Goal: Task Accomplishment & Management: Manage account settings

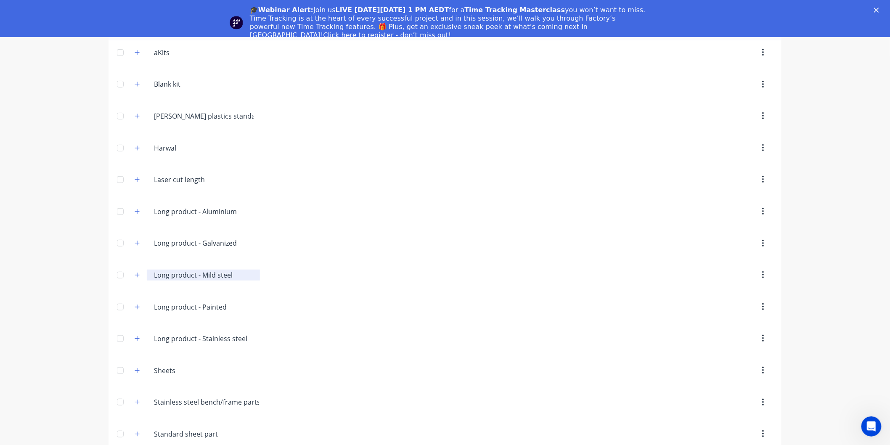
scroll to position [37, 0]
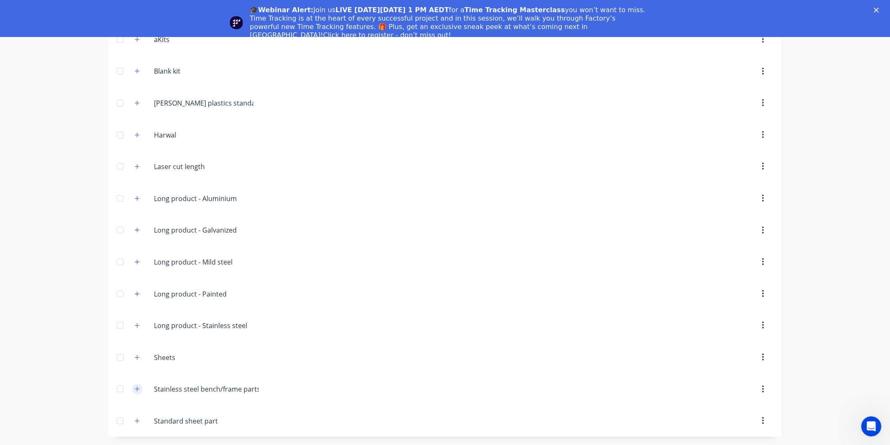
click at [135, 389] on icon "button" at bounding box center [137, 389] width 5 height 6
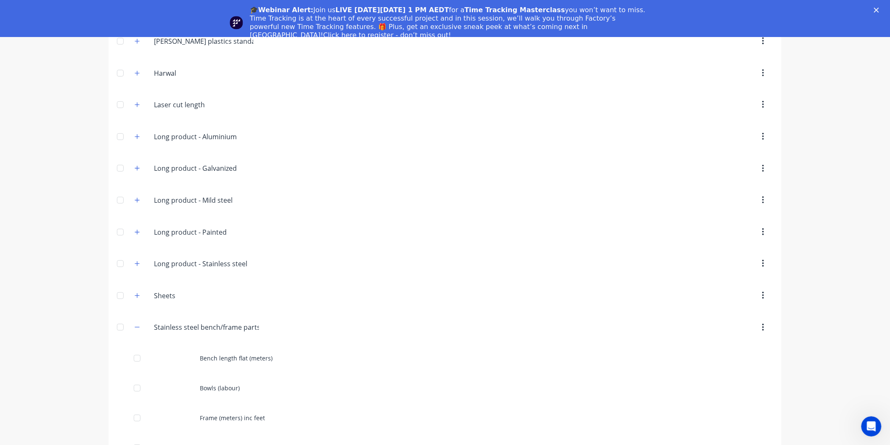
scroll to position [0, 0]
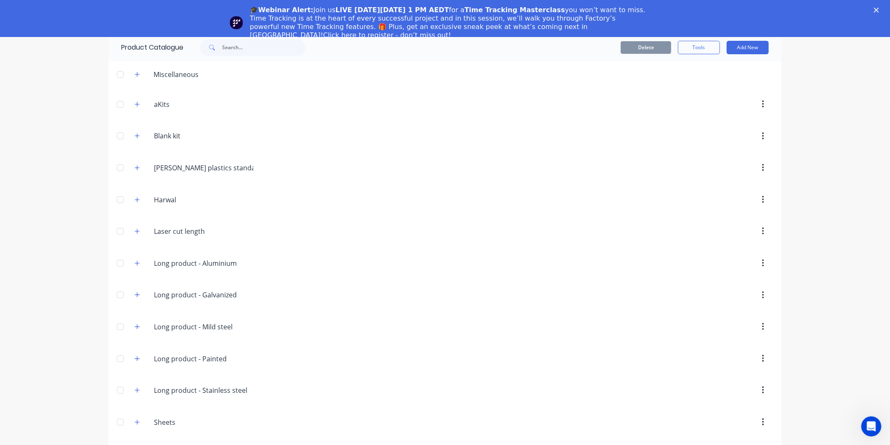
click at [879, 8] on icon "Close" at bounding box center [876, 10] width 5 height 5
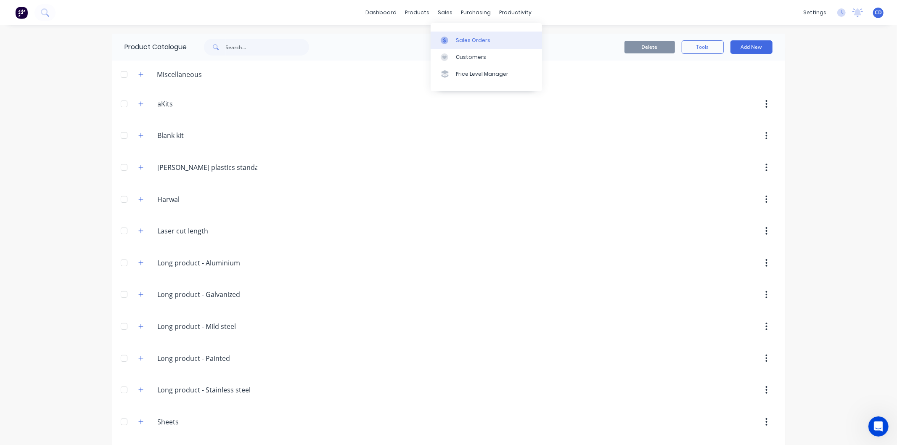
click at [470, 40] on div "Sales Orders" at bounding box center [473, 41] width 34 height 8
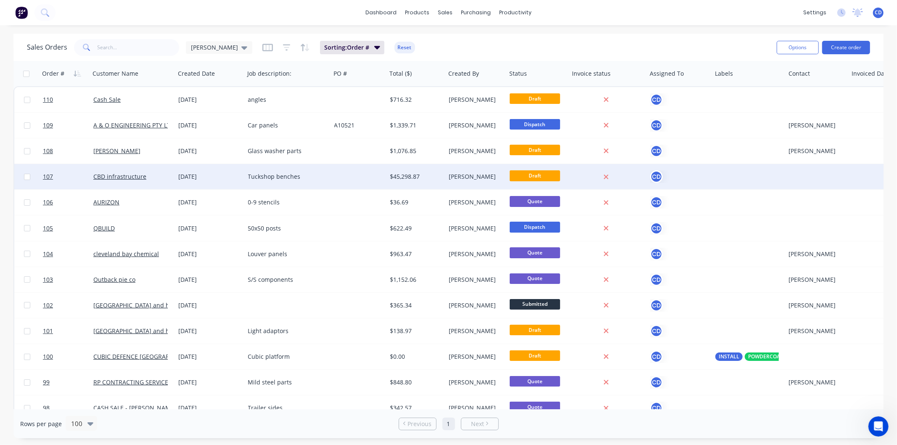
click at [208, 175] on div "[DATE]" at bounding box center [210, 176] width 63 height 8
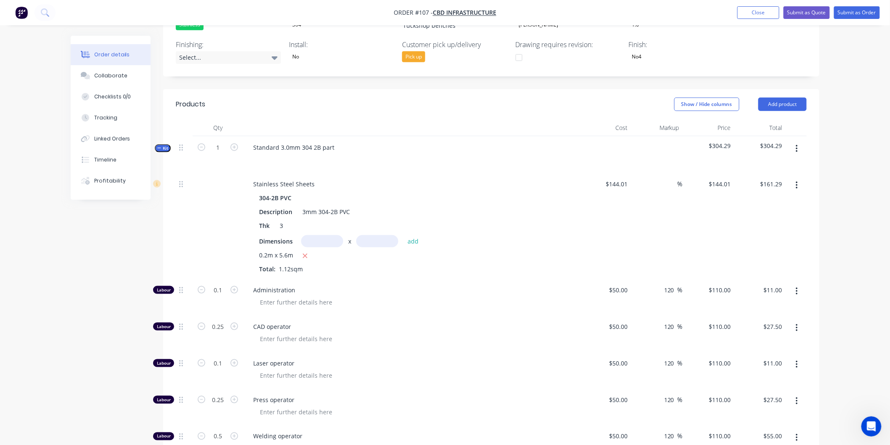
scroll to position [187, 0]
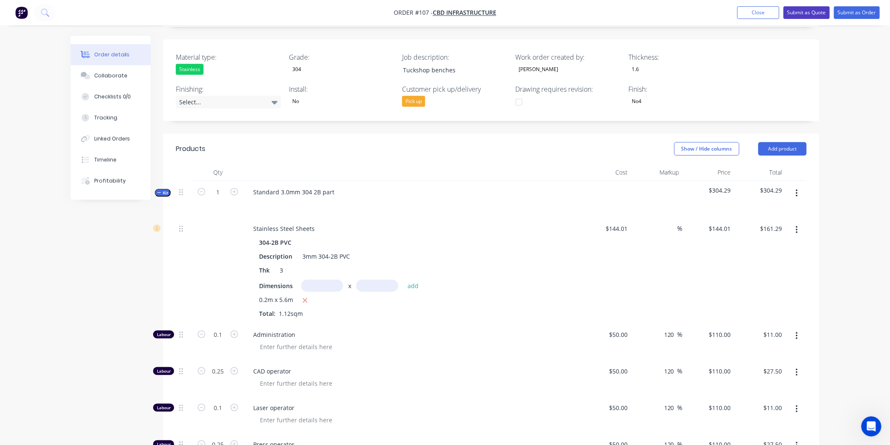
click at [797, 14] on button "Submit as Quote" at bounding box center [806, 12] width 46 height 13
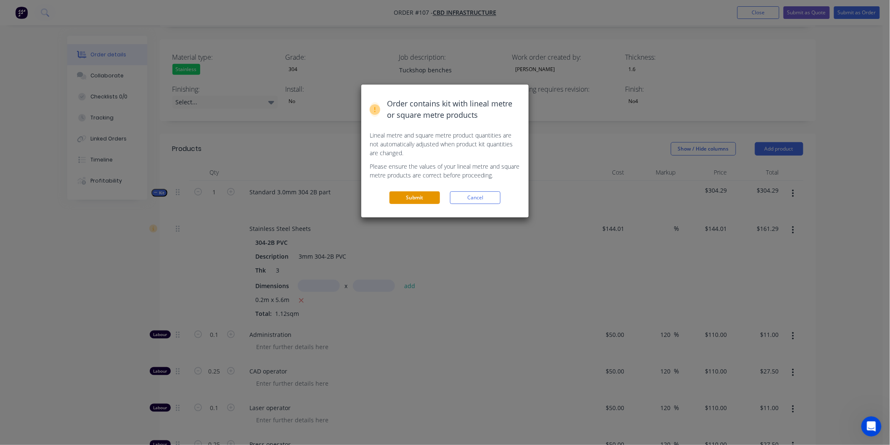
click at [424, 193] on button "Submit" at bounding box center [414, 197] width 50 height 13
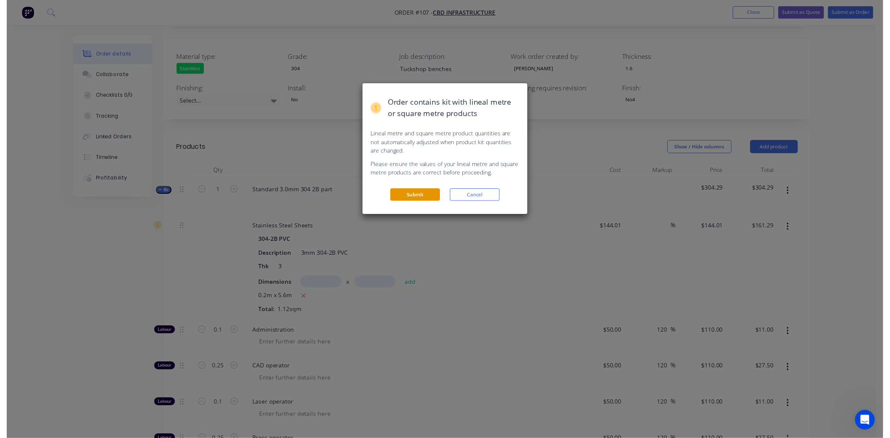
scroll to position [0, 0]
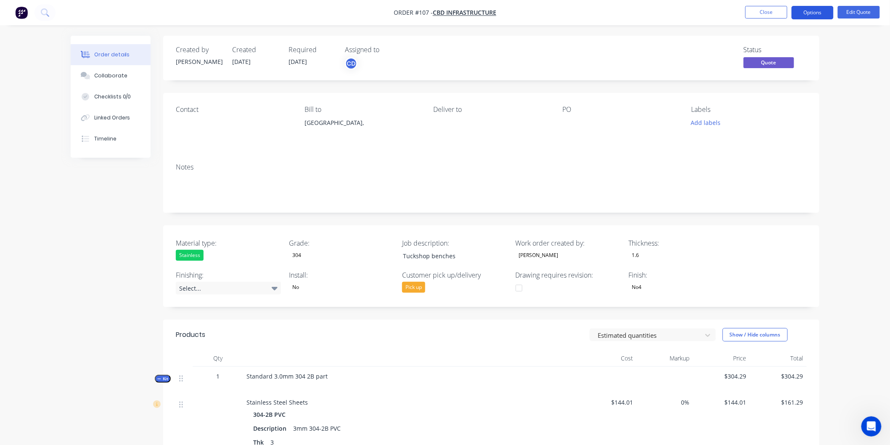
click at [800, 15] on button "Options" at bounding box center [812, 12] width 42 height 13
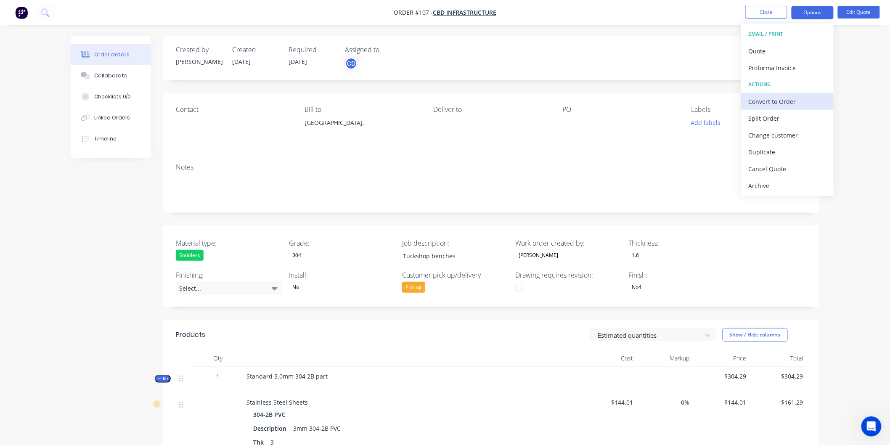
click at [780, 101] on div "Convert to Order" at bounding box center [786, 101] width 77 height 12
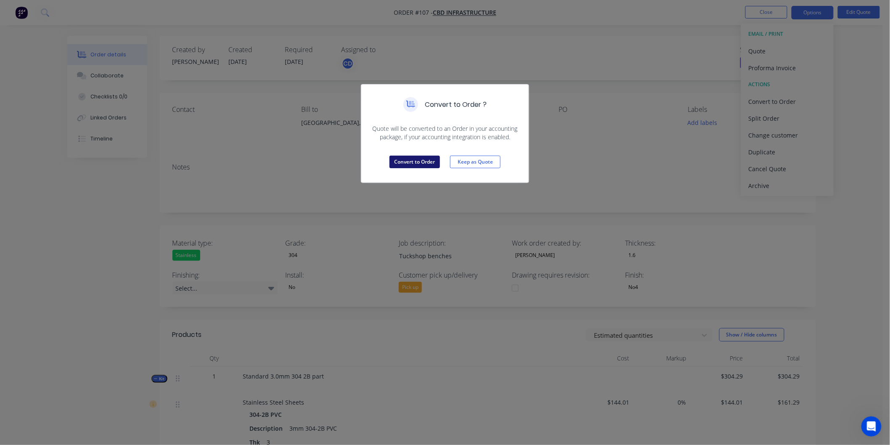
click at [406, 161] on button "Convert to Order" at bounding box center [414, 162] width 50 height 13
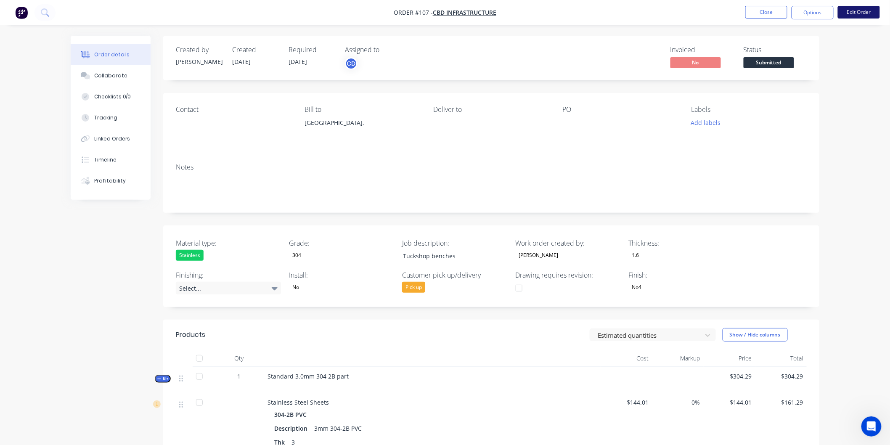
click at [844, 13] on button "Edit Order" at bounding box center [858, 12] width 42 height 13
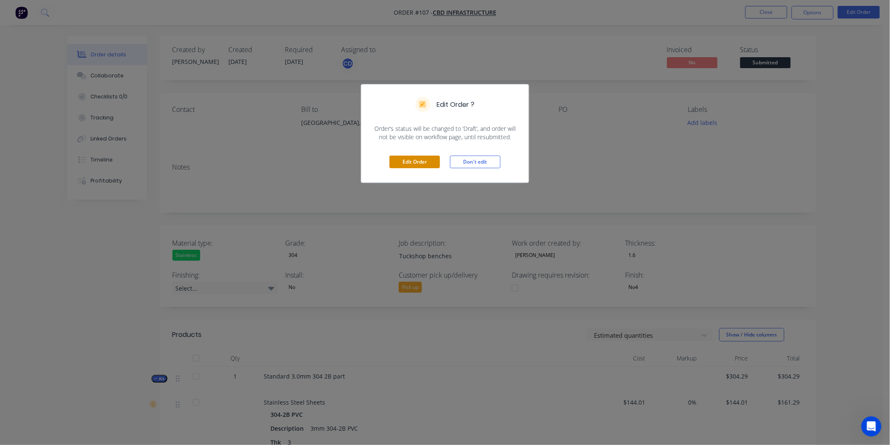
click at [433, 161] on button "Edit Order" at bounding box center [414, 162] width 50 height 13
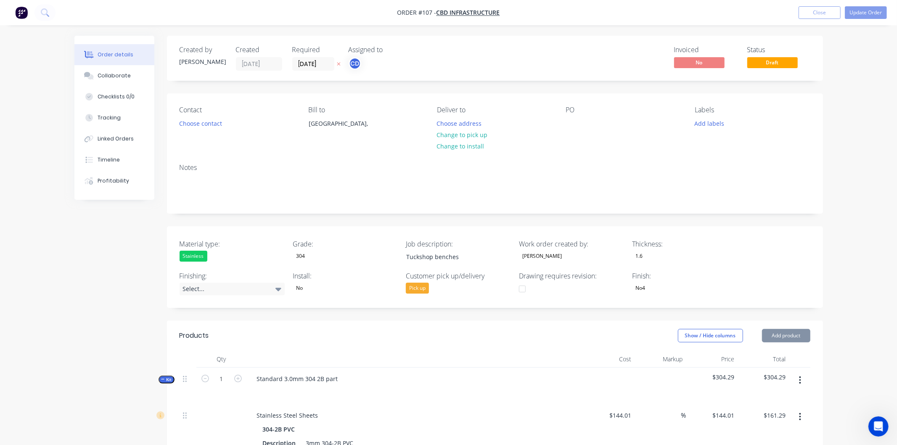
type input "$144.01"
type input "$161.29"
type input "$50.00"
type input "120"
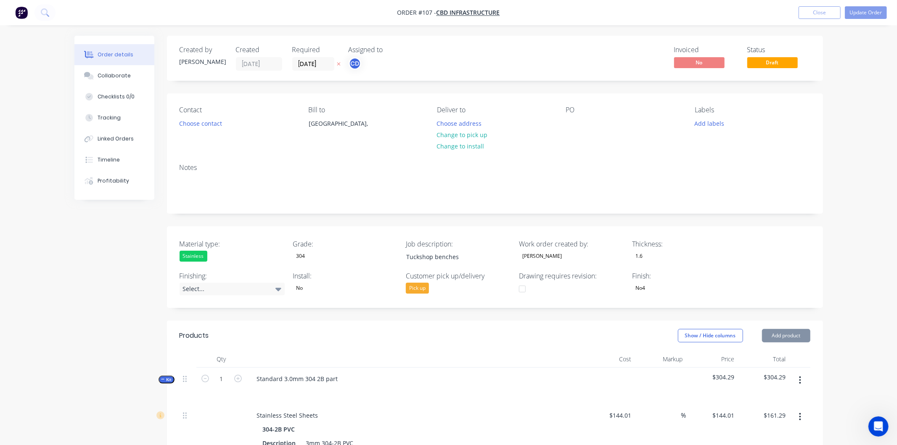
type input "$110.00"
type input "$11.00"
type input "$50.00"
type input "120"
type input "$110.00"
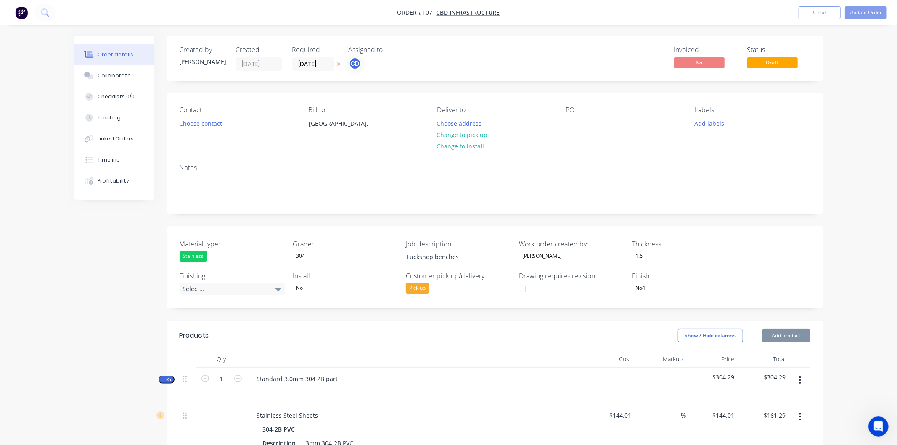
type input "$27.50"
type input "$50.00"
type input "120"
type input "$110.00"
type input "$11.00"
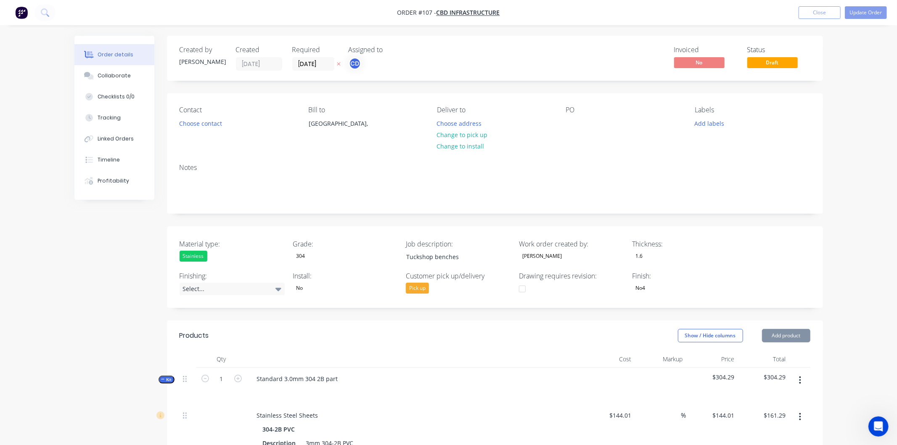
type input "$50.00"
type input "120"
type input "$110.00"
type input "$27.50"
type input "$50.00"
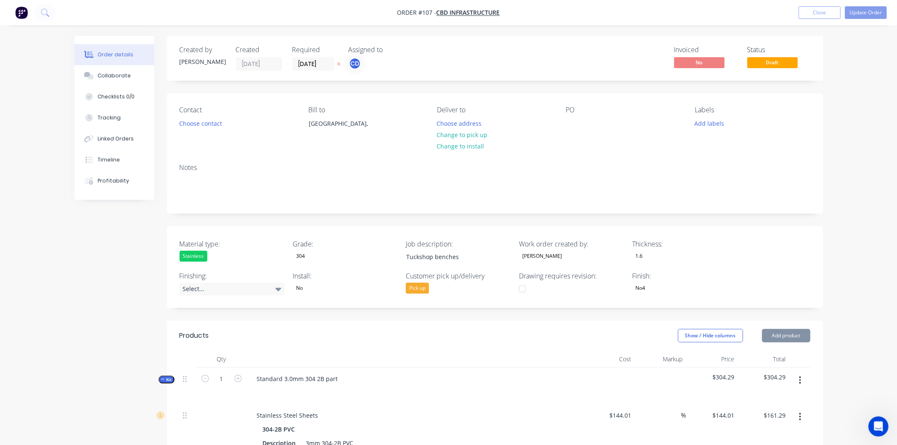
type input "120"
type input "$110.00"
type input "$55.00"
type input "$30.00"
type input "266.67"
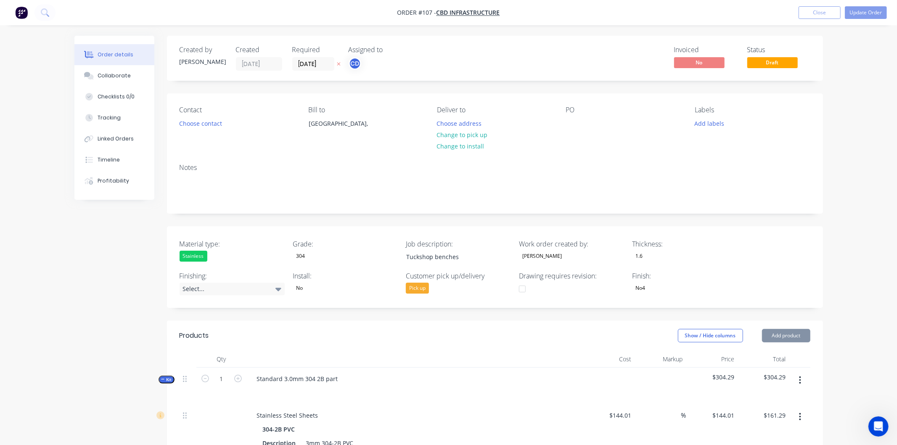
type input "$110.00"
type input "$11.00"
type input "$150.00"
type input "-100"
type input "$800.00"
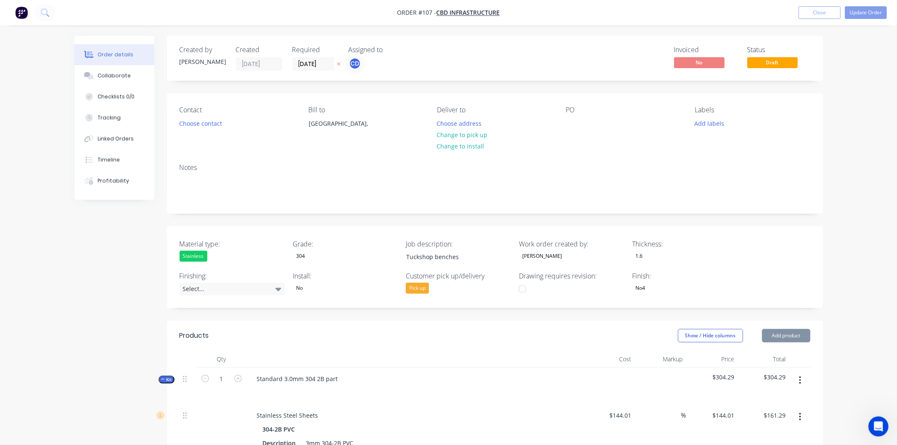
type input "$14,360.00"
type input "$440.00"
type input "$1,320.00"
type input "$450.00"
type input "$8,347.50"
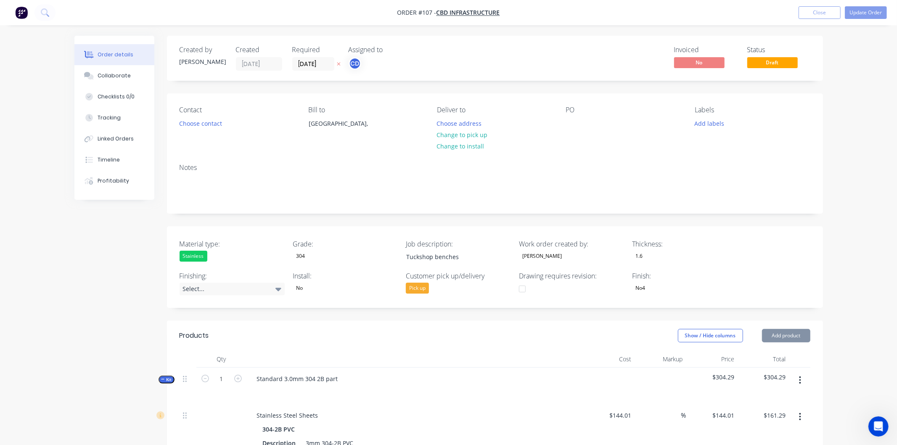
type input "$500.00"
type input "$2,500.00"
type input "$100.00"
type input "$2,300.00"
type input "$30.00"
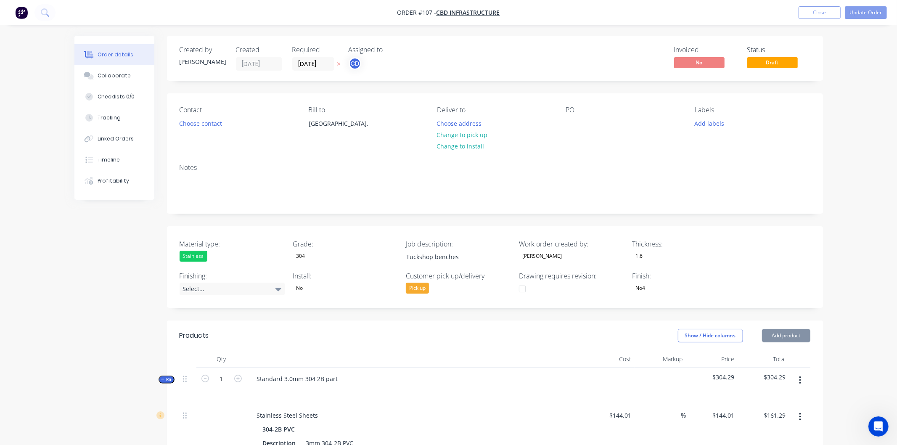
type input "$556.50"
type input "$30.00"
type input "$50.00"
type input "$202.50"
type input "$60.00"
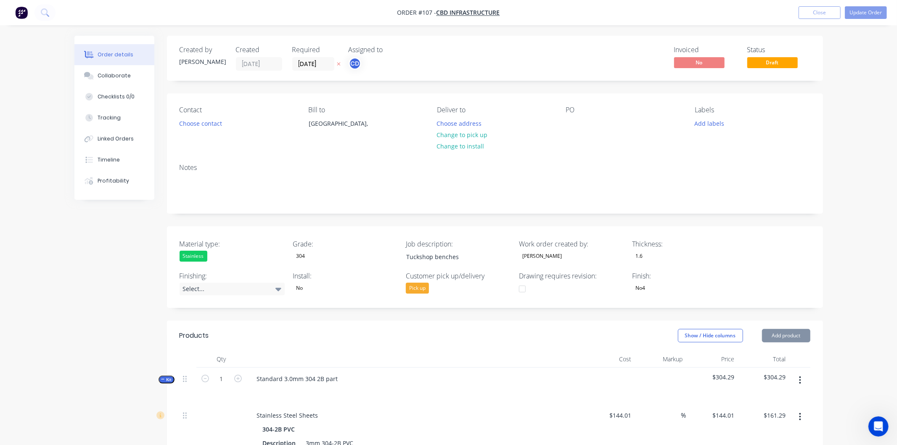
type input "$180.00"
type input "$20.00"
type input "$55.00"
type input "$75.00"
type input "$300.00"
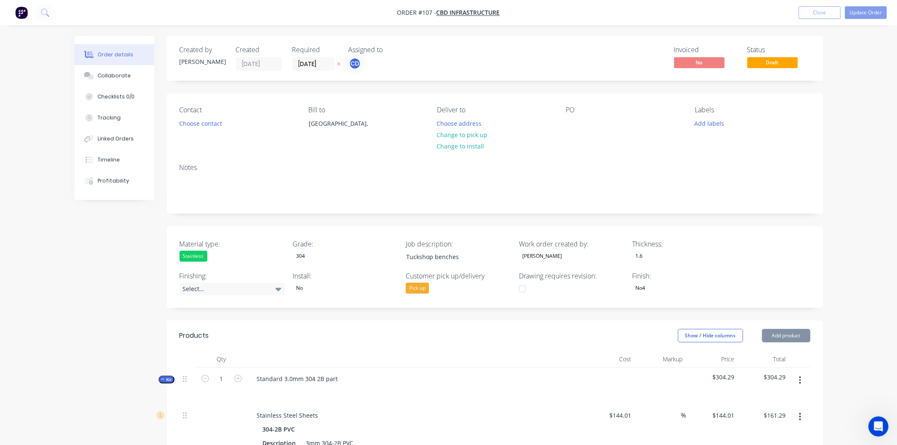
type input "$50.00"
type input "120"
type input "$110.00"
type input "$1,320.00"
type input "$50.00"
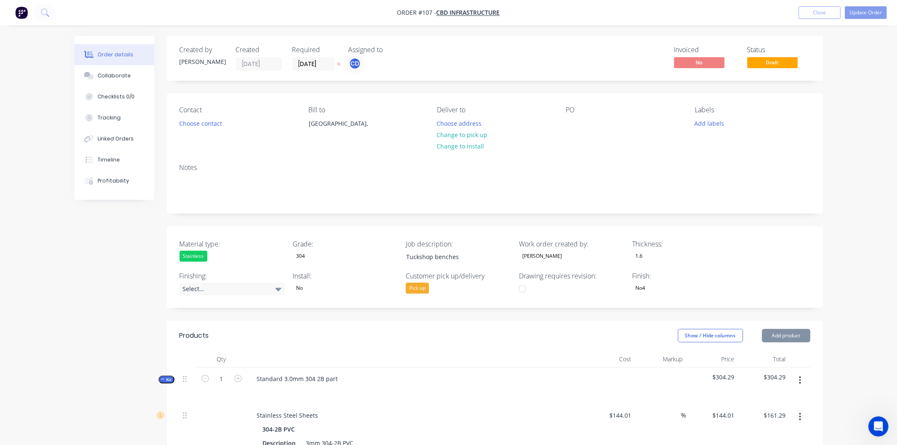
type input "120"
type input "$110.00"
type input "$2,200.00"
type input "$50.00"
type input "120"
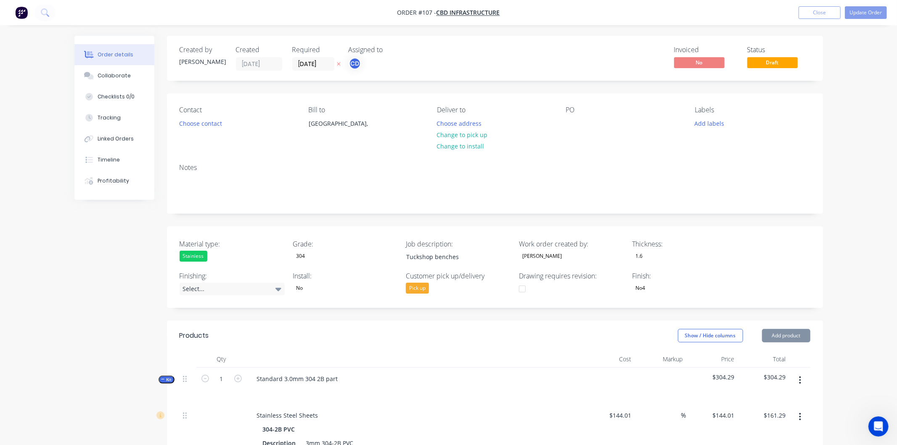
type input "$110.00"
type input "$440.00"
type input "$50.00"
type input "120"
type input "$110.00"
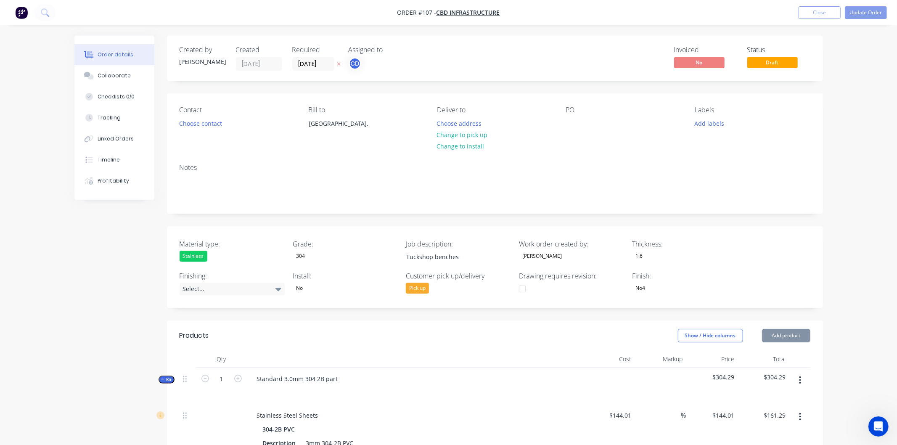
type input "$1,100.00"
type input "$45.00"
type input "144.44"
type input "$110.00"
type input "$4,950.00"
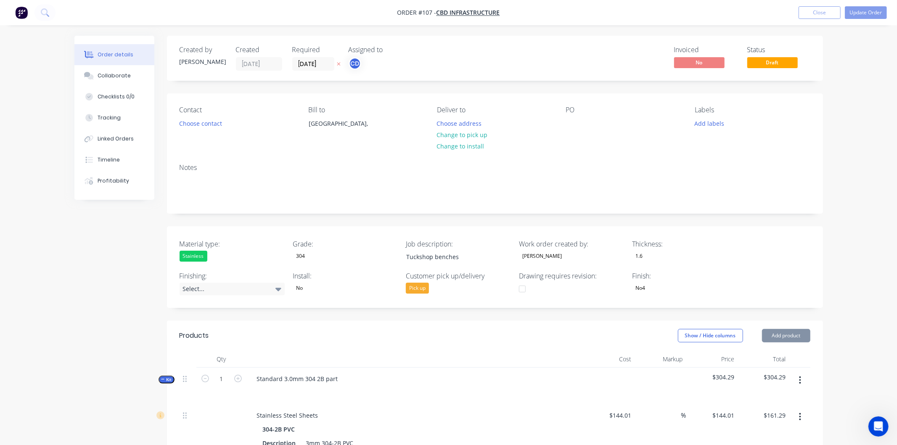
type input "$50.00"
type input "120"
type input "$110.00"
type input "$200.00"
type input "$600.00"
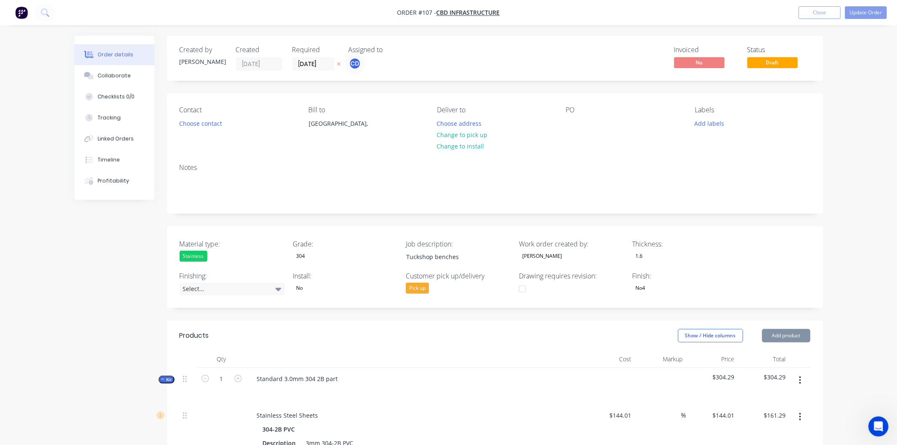
type input "$50.00"
type input "$200.00"
click at [860, 11] on button "Update Order" at bounding box center [858, 12] width 42 height 13
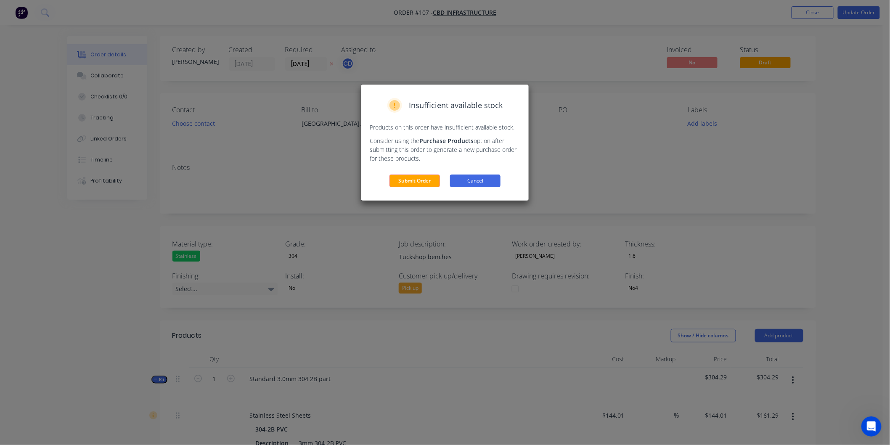
click at [484, 177] on button "Cancel" at bounding box center [475, 180] width 50 height 13
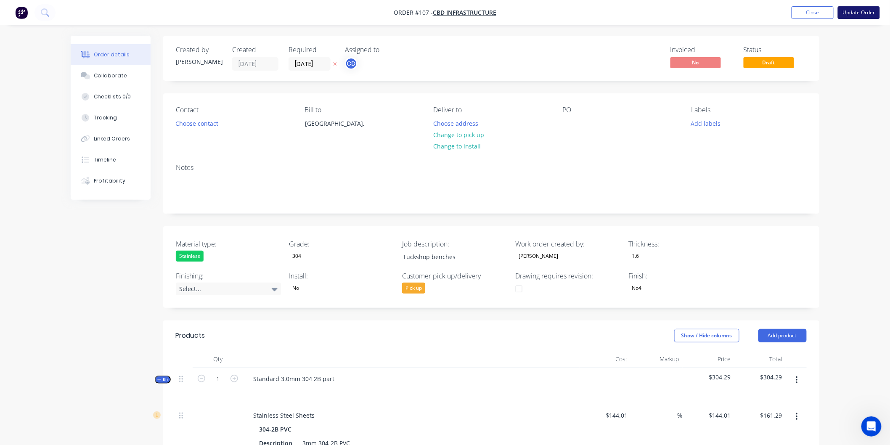
click at [865, 11] on button "Update Order" at bounding box center [858, 12] width 42 height 13
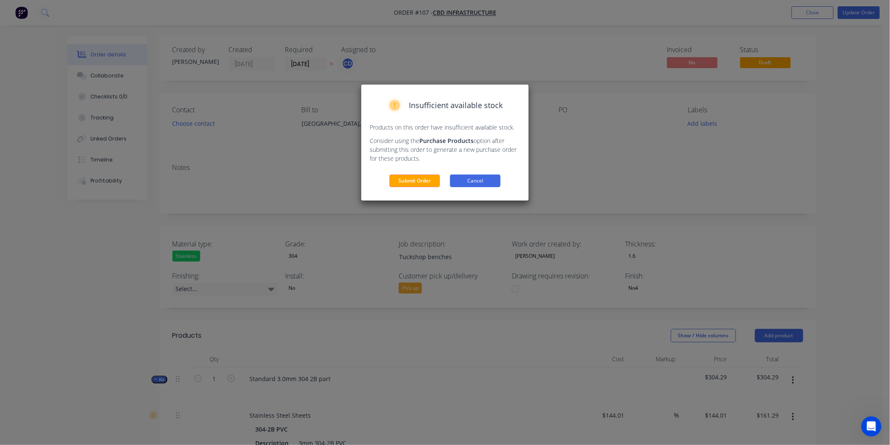
click at [465, 177] on button "Cancel" at bounding box center [475, 180] width 50 height 13
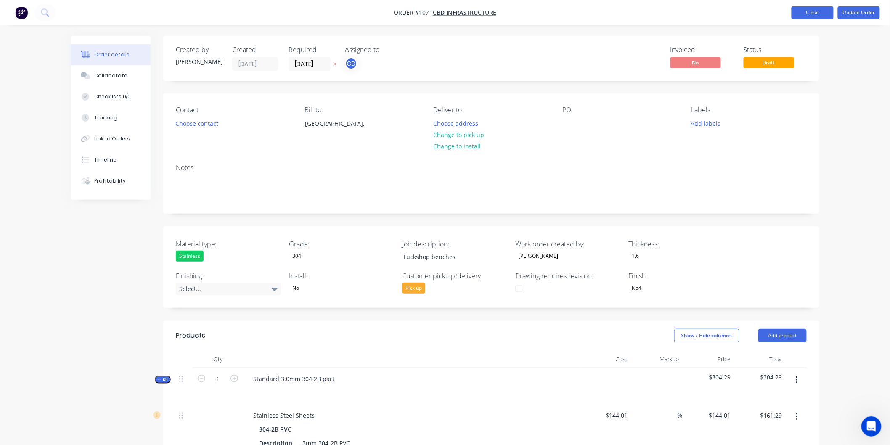
click at [813, 15] on button "Close" at bounding box center [812, 12] width 42 height 13
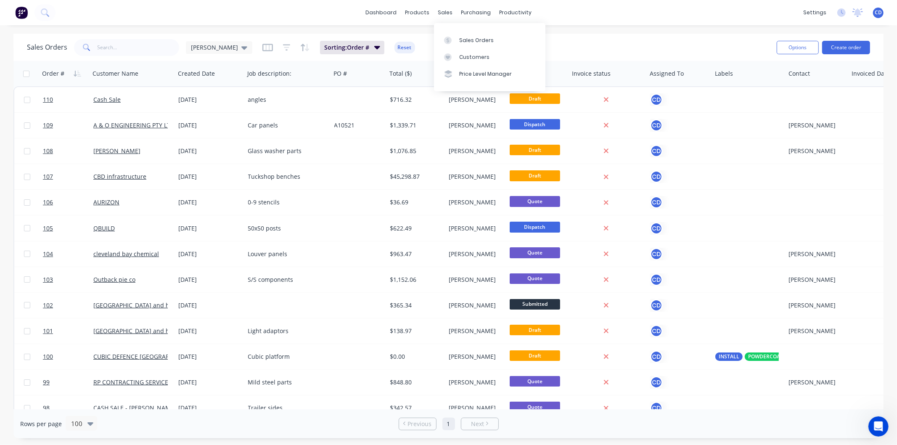
click at [591, 45] on div "Sales Orders [PERSON_NAME]: Order # Reset" at bounding box center [398, 47] width 743 height 21
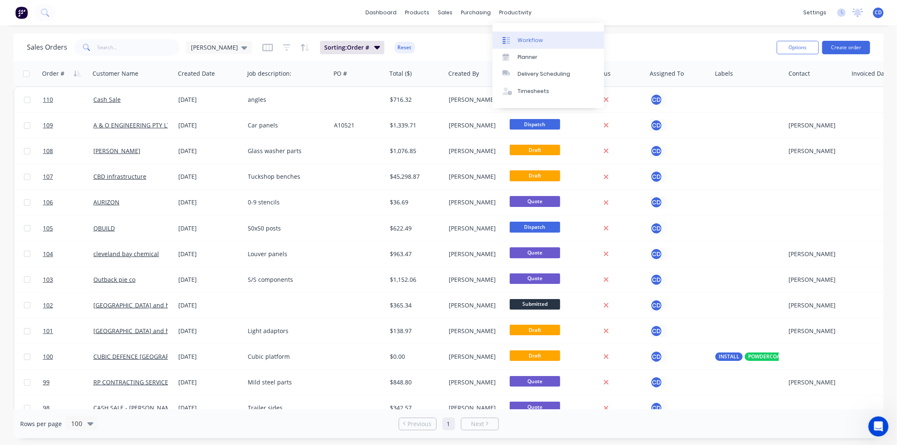
click at [530, 37] on div "Workflow" at bounding box center [530, 41] width 25 height 8
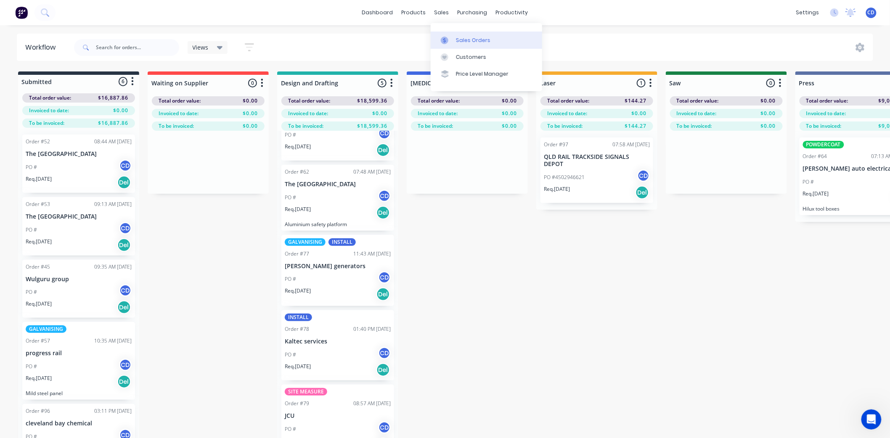
click at [460, 38] on div "Sales Orders" at bounding box center [473, 41] width 34 height 8
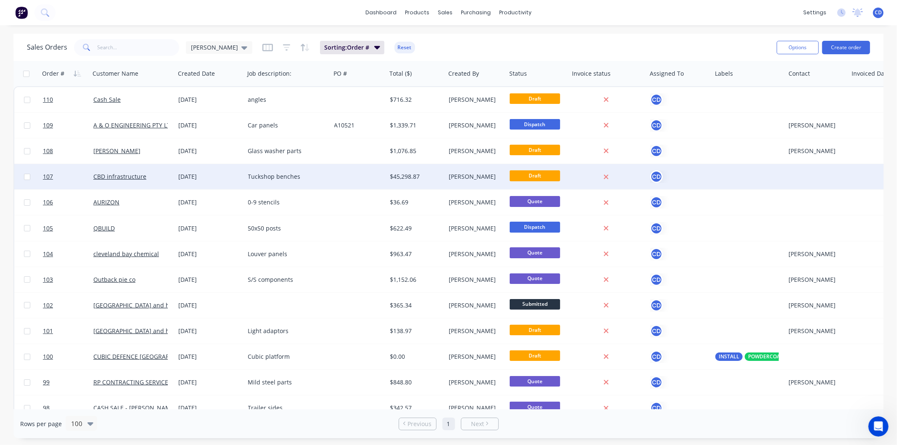
click at [275, 176] on div "Tuckshop benches" at bounding box center [286, 176] width 76 height 8
click at [210, 176] on div "[DATE]" at bounding box center [210, 176] width 63 height 8
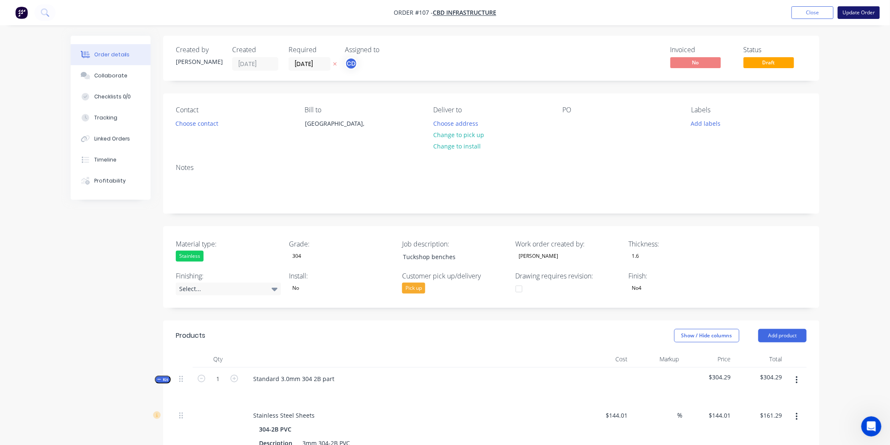
click at [856, 11] on button "Update Order" at bounding box center [858, 12] width 42 height 13
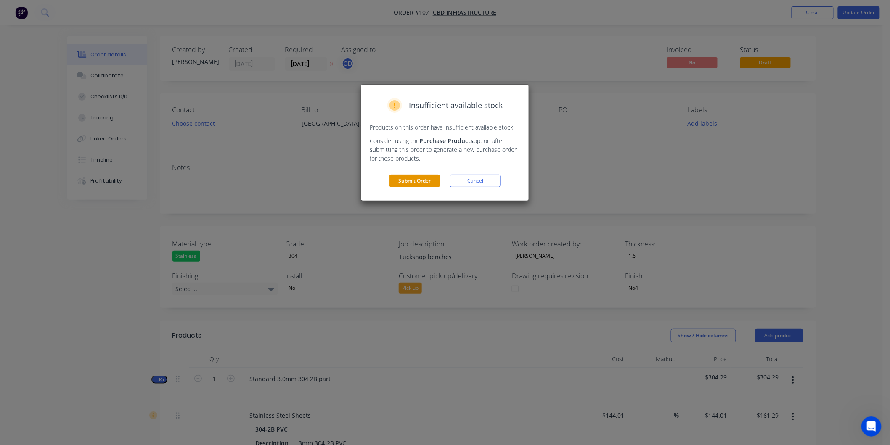
click at [426, 184] on button "Submit Order" at bounding box center [414, 180] width 50 height 13
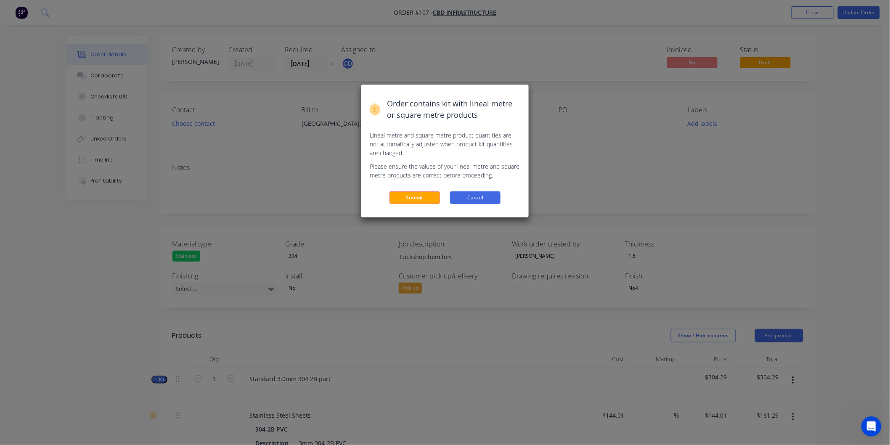
click at [487, 196] on button "Cancel" at bounding box center [475, 197] width 50 height 13
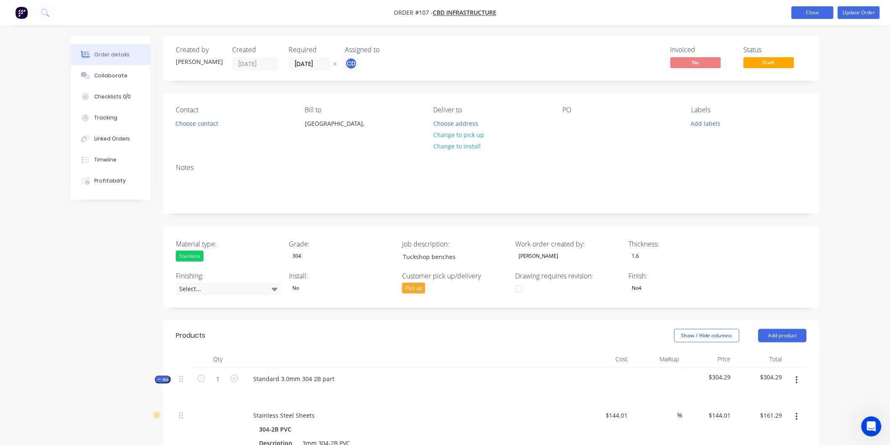
click at [816, 15] on button "Close" at bounding box center [812, 12] width 42 height 13
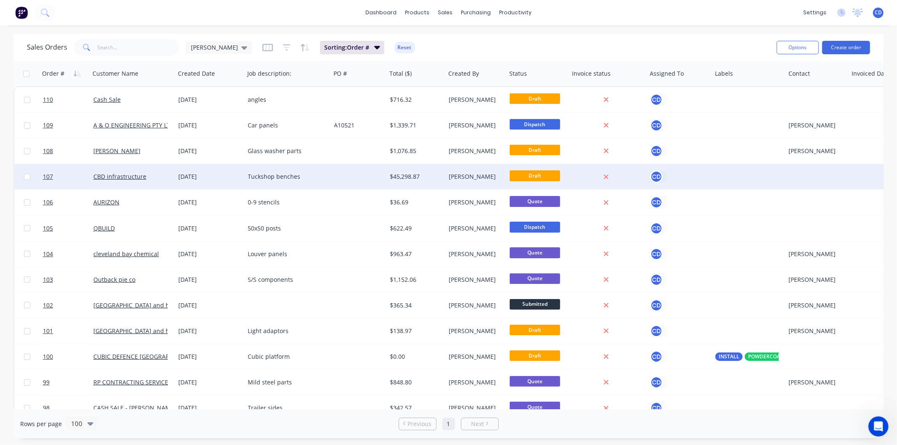
click at [188, 176] on div "[DATE]" at bounding box center [210, 176] width 63 height 8
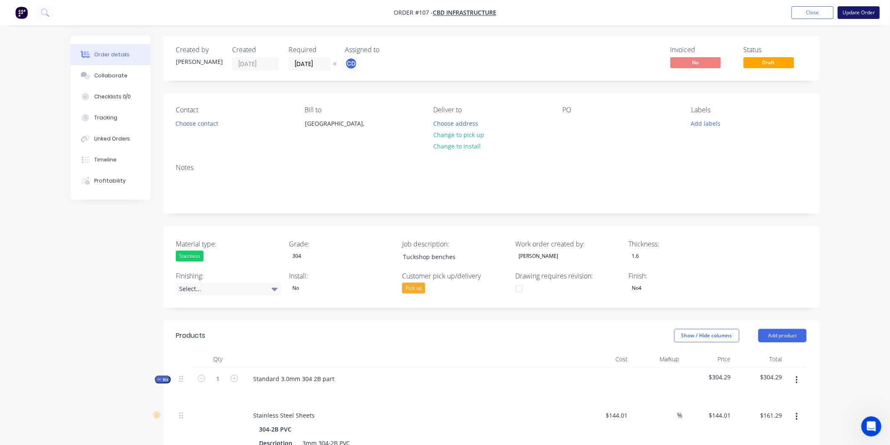
click at [859, 13] on button "Update Order" at bounding box center [858, 12] width 42 height 13
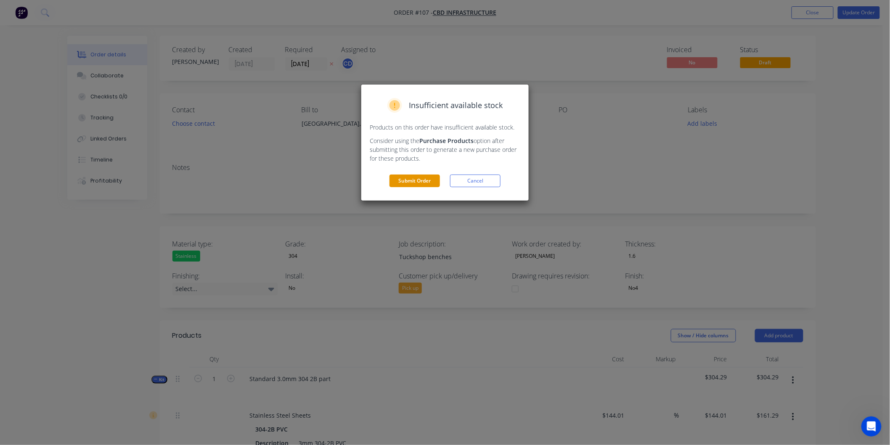
click at [422, 180] on button "Submit Order" at bounding box center [414, 180] width 50 height 13
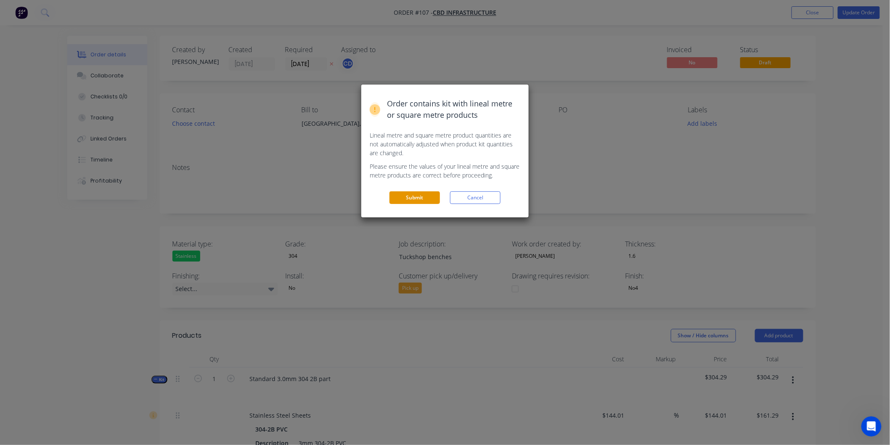
click at [425, 195] on button "Submit" at bounding box center [414, 197] width 50 height 13
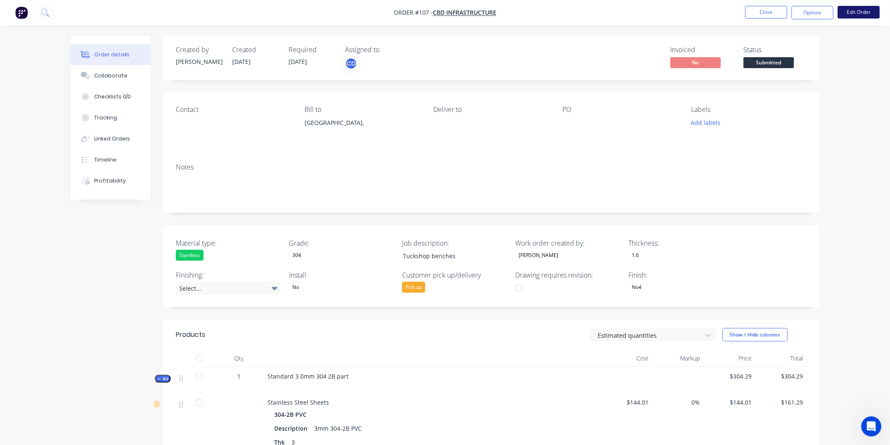
click at [855, 13] on button "Edit Order" at bounding box center [858, 12] width 42 height 13
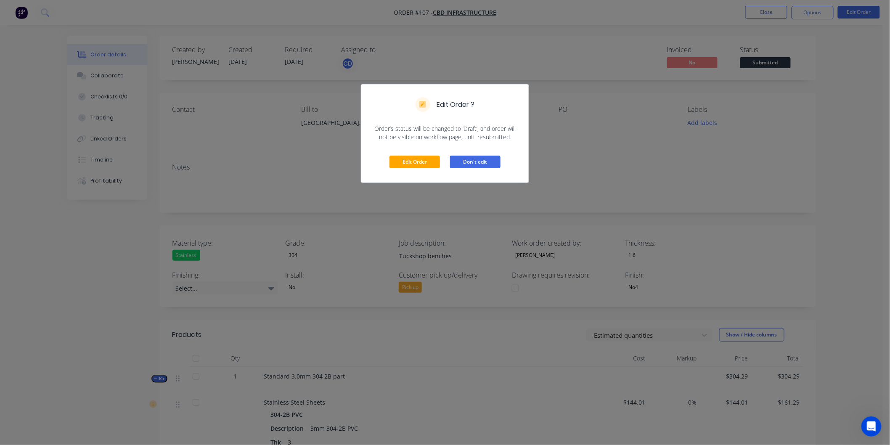
click at [462, 161] on button "Don't edit" at bounding box center [475, 162] width 50 height 13
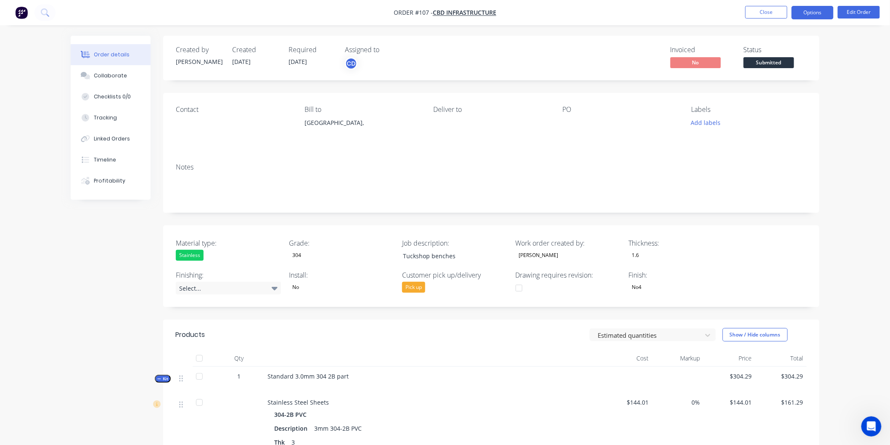
click at [800, 15] on button "Options" at bounding box center [812, 12] width 42 height 13
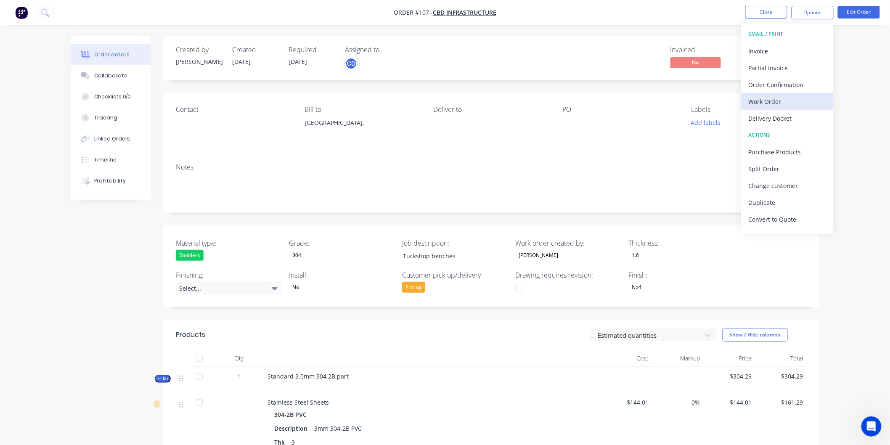
scroll to position [13, 0]
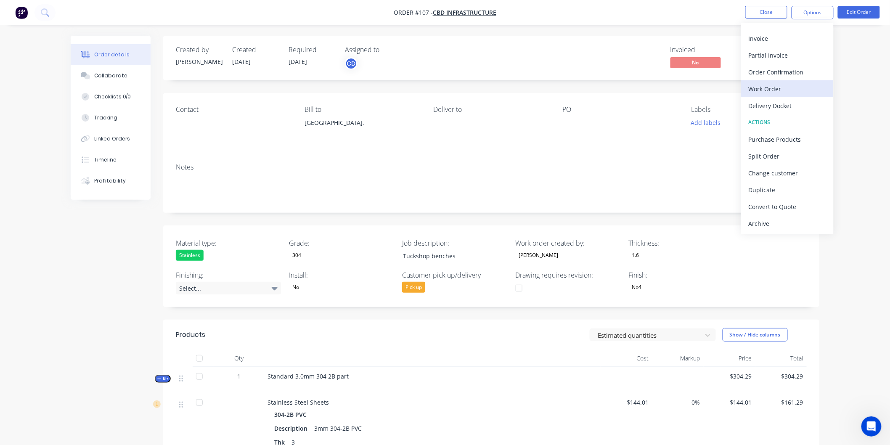
click at [771, 87] on div "Work Order" at bounding box center [786, 89] width 77 height 12
click at [779, 86] on div "Without pricing" at bounding box center [786, 85] width 77 height 12
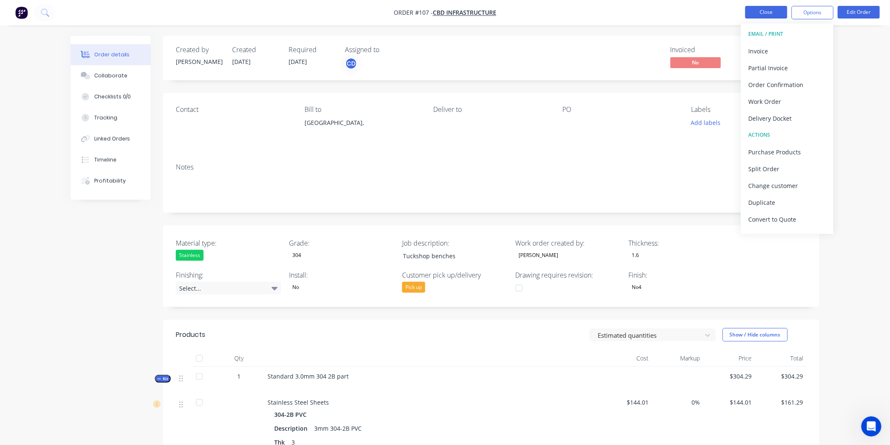
click at [782, 13] on button "Close" at bounding box center [766, 12] width 42 height 13
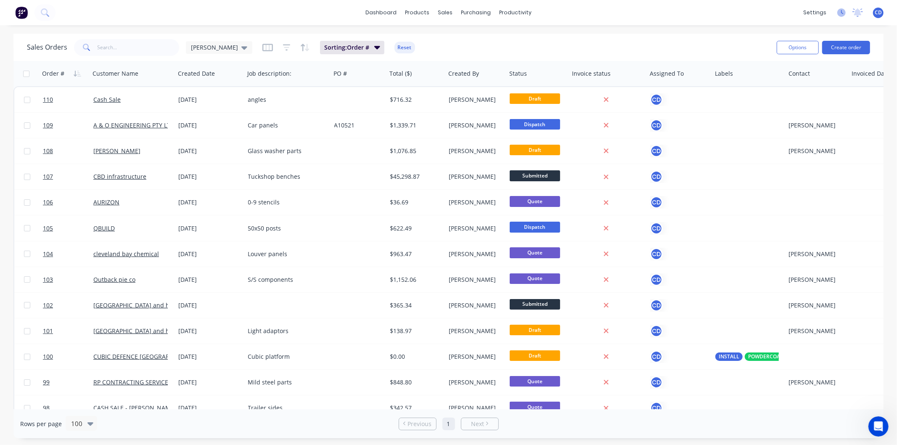
click at [838, 12] on icon at bounding box center [841, 12] width 8 height 8
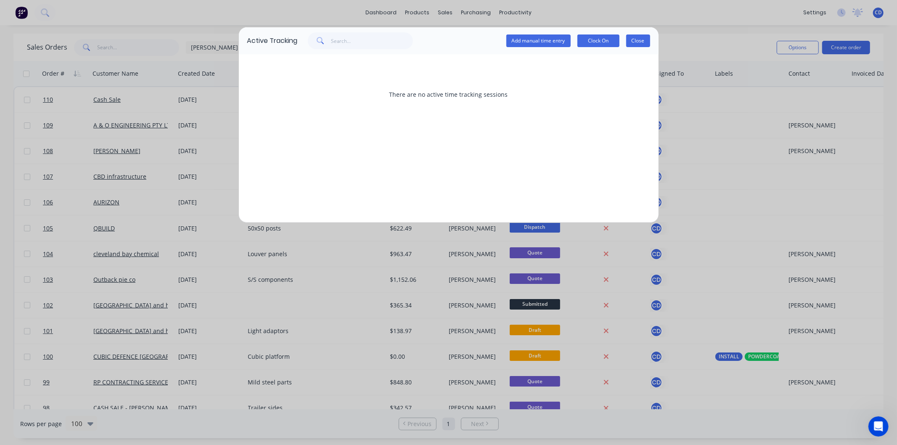
click at [642, 42] on button "Close" at bounding box center [638, 40] width 24 height 13
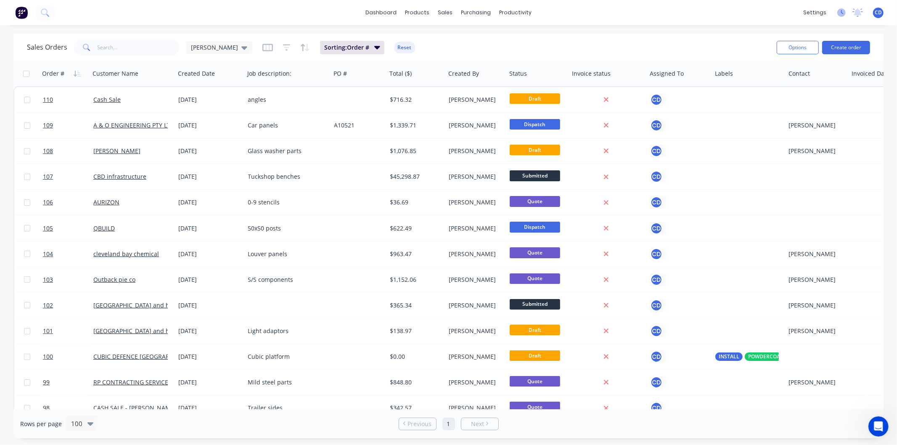
click at [840, 11] on icon at bounding box center [841, 12] width 8 height 8
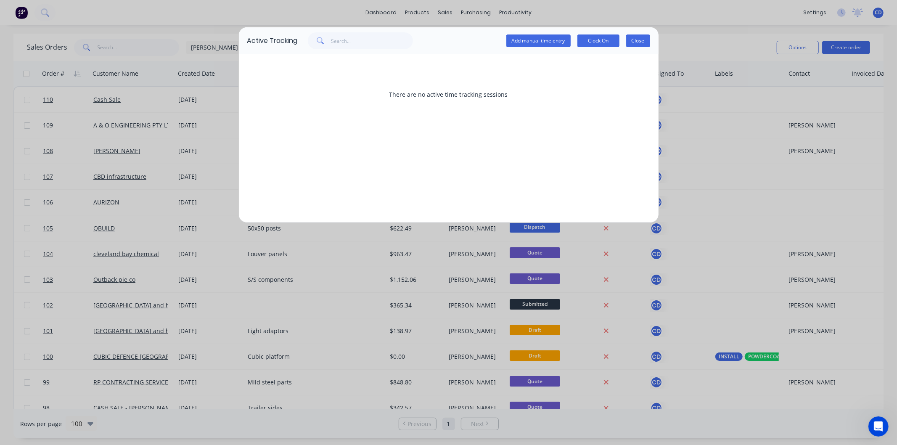
click at [644, 43] on button "Close" at bounding box center [638, 40] width 24 height 13
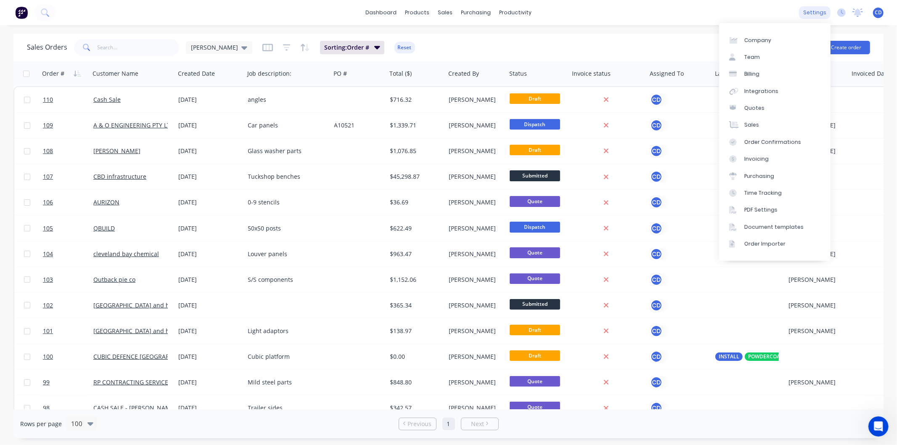
click at [811, 9] on div "settings" at bounding box center [815, 12] width 32 height 13
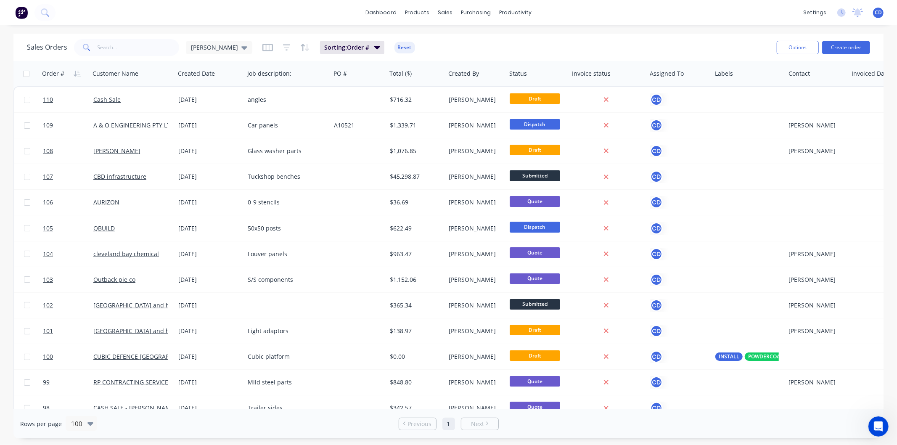
click at [623, 48] on div "Sales Orders [PERSON_NAME]: Order # Reset" at bounding box center [398, 47] width 743 height 21
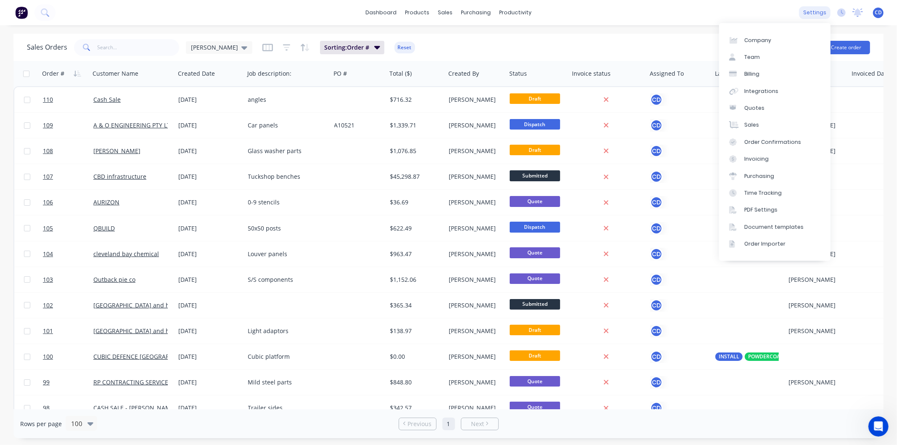
click at [817, 11] on div "settings" at bounding box center [815, 12] width 32 height 13
click at [767, 209] on div "PDF Settings" at bounding box center [760, 210] width 33 height 8
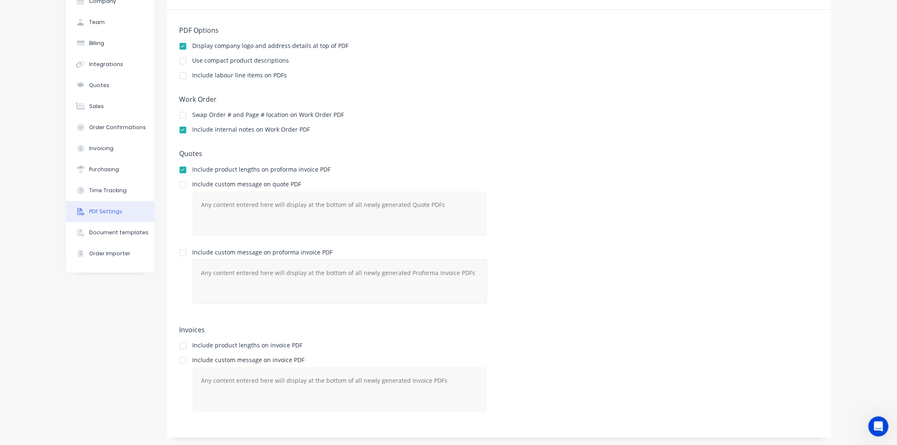
scroll to position [52, 0]
click at [116, 234] on div "Document templates" at bounding box center [118, 232] width 59 height 8
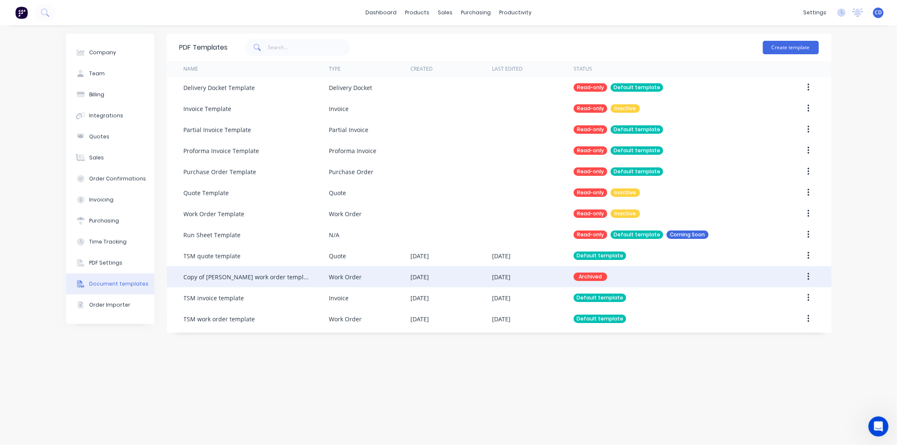
click at [808, 275] on icon "button" at bounding box center [808, 276] width 2 height 9
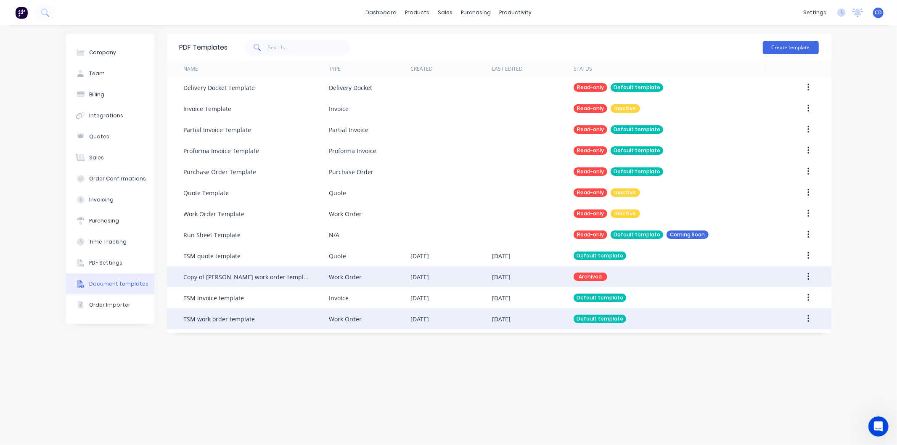
click at [806, 316] on button "button" at bounding box center [808, 318] width 20 height 15
click at [806, 318] on button "button" at bounding box center [808, 318] width 20 height 15
click at [772, 339] on div "Edit" at bounding box center [778, 341] width 65 height 12
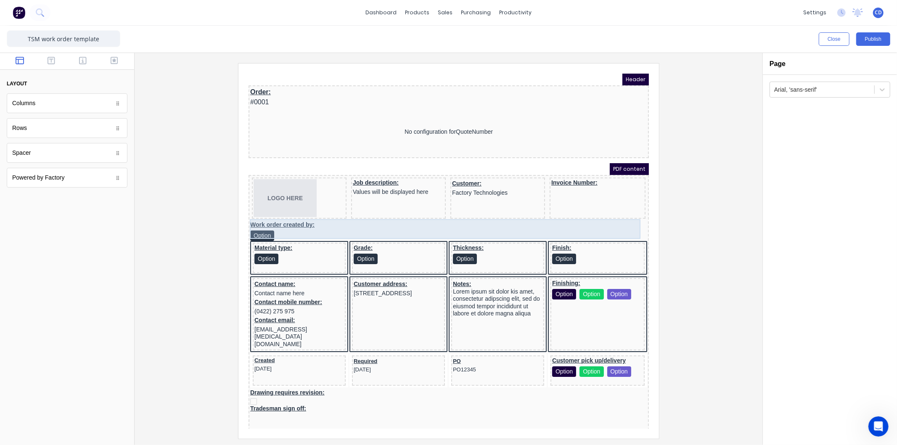
click at [258, 225] on div "Work order created by: Option" at bounding box center [438, 221] width 397 height 20
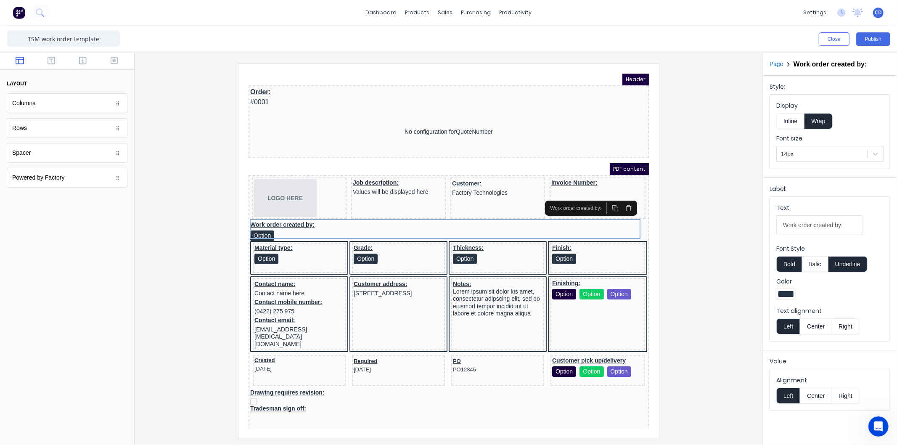
click at [724, 184] on div at bounding box center [448, 250] width 614 height 375
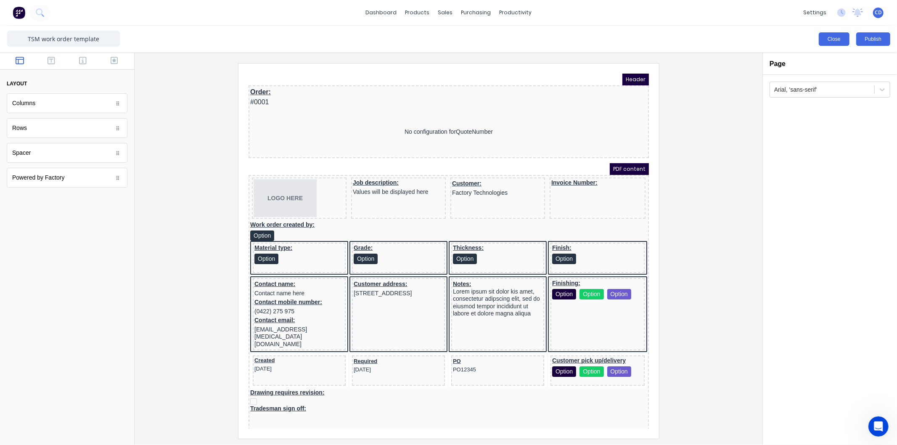
click at [839, 41] on button "Close" at bounding box center [834, 38] width 31 height 13
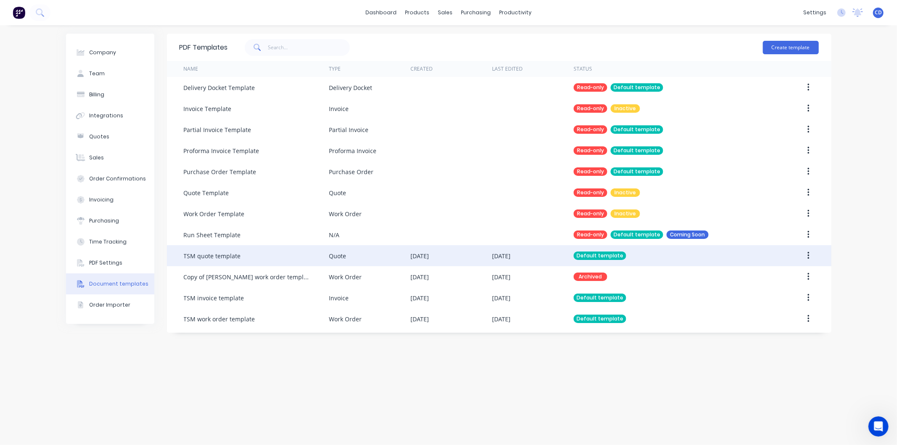
click at [808, 256] on icon "button" at bounding box center [809, 256] width 2 height 8
click at [764, 277] on div "Edit" at bounding box center [778, 278] width 65 height 12
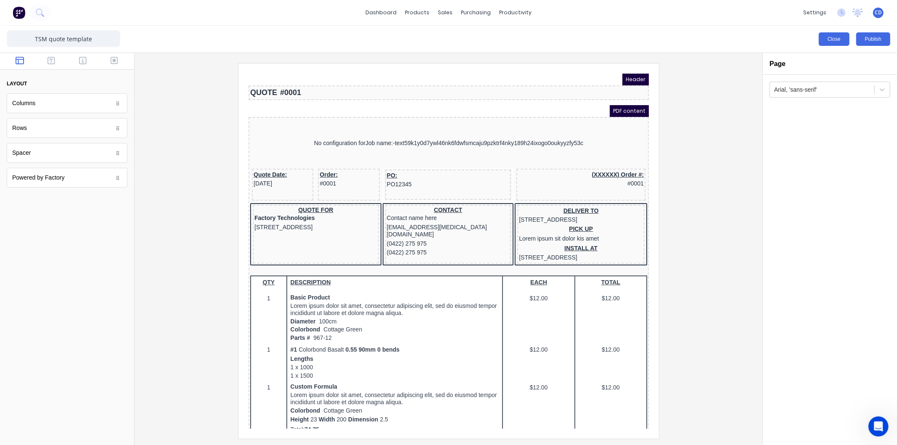
click at [829, 38] on button "Close" at bounding box center [834, 38] width 31 height 13
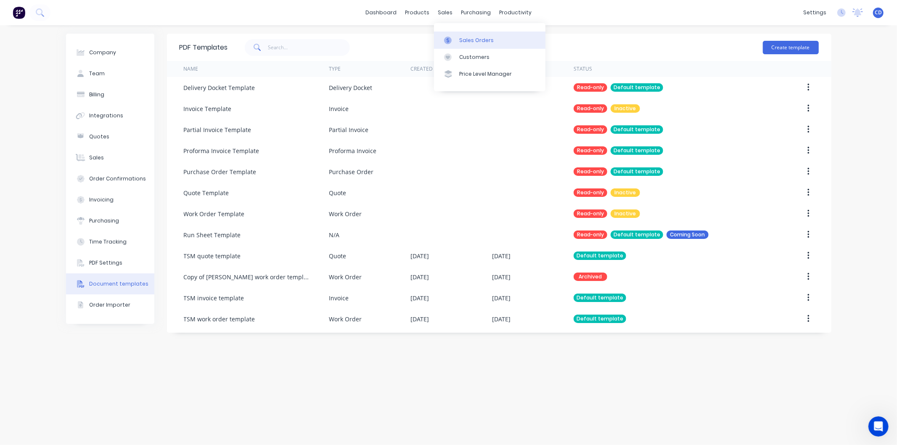
click at [476, 43] on div "Sales Orders" at bounding box center [476, 41] width 34 height 8
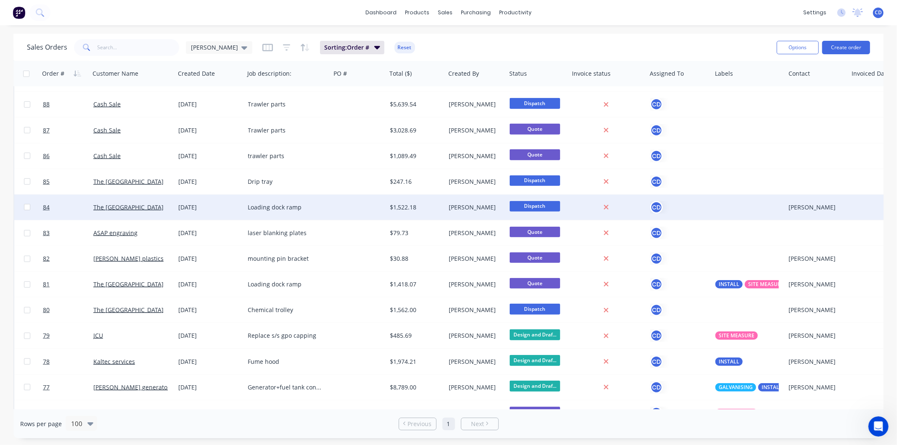
scroll to position [747, 0]
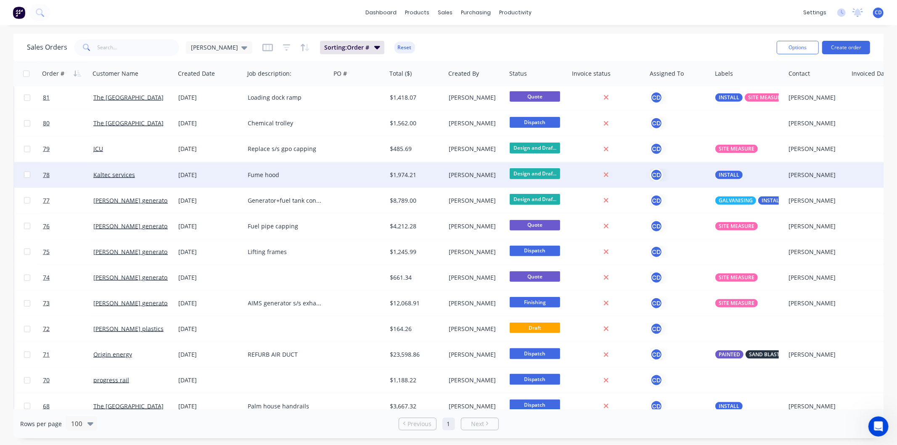
click at [207, 177] on div "[DATE]" at bounding box center [210, 175] width 63 height 8
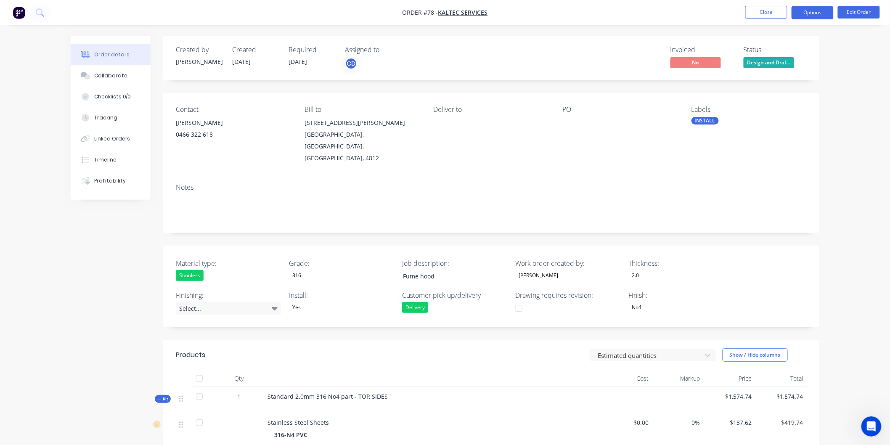
click at [816, 19] on button "Options" at bounding box center [812, 12] width 42 height 13
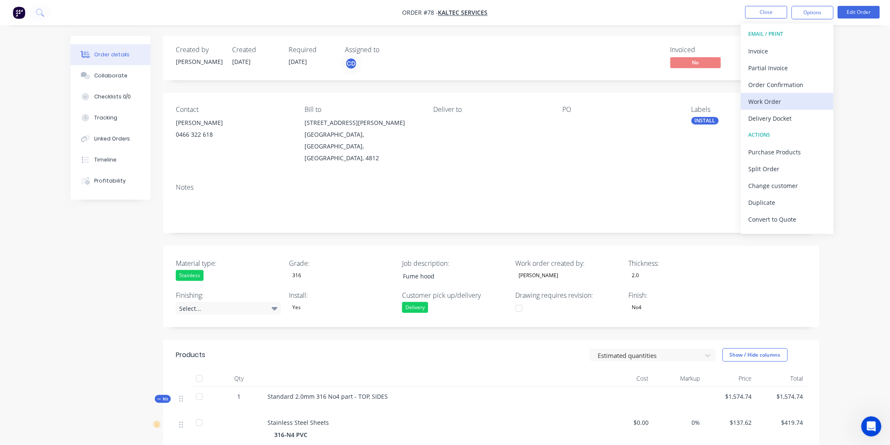
click at [778, 98] on div "Work Order" at bounding box center [786, 101] width 77 height 12
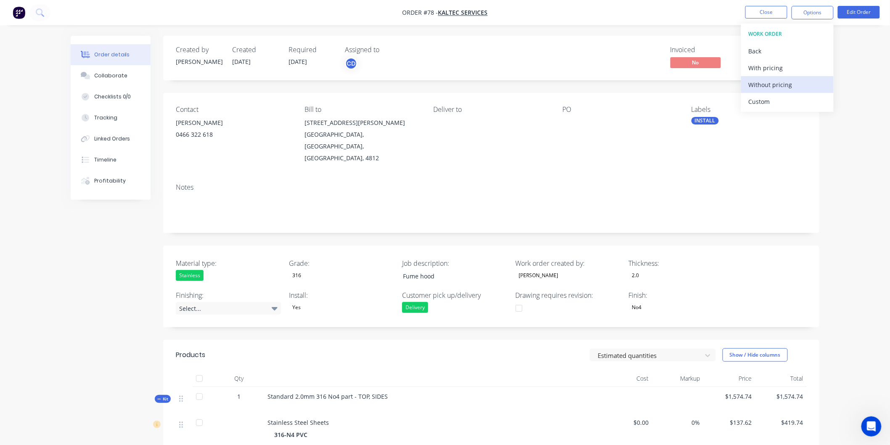
click at [766, 85] on div "Without pricing" at bounding box center [786, 85] width 77 height 12
click at [623, 51] on div "Invoiced No Status Design and Draf..." at bounding box center [618, 58] width 378 height 24
click at [754, 14] on button "Close" at bounding box center [766, 12] width 42 height 13
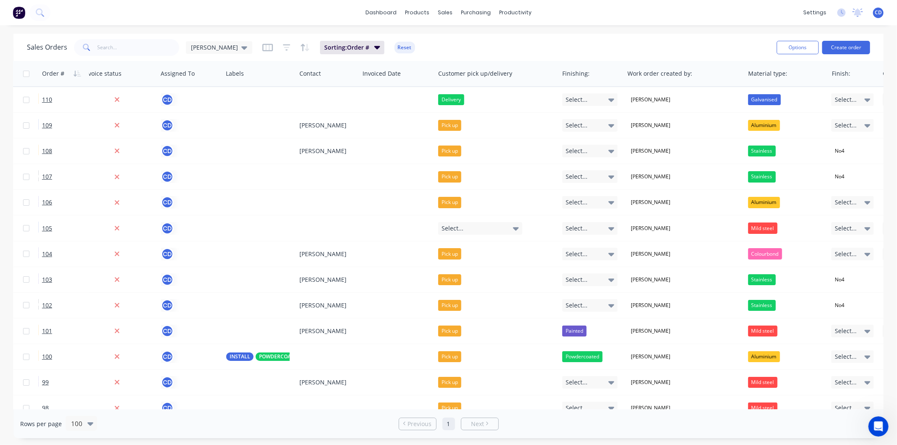
scroll to position [0, 497]
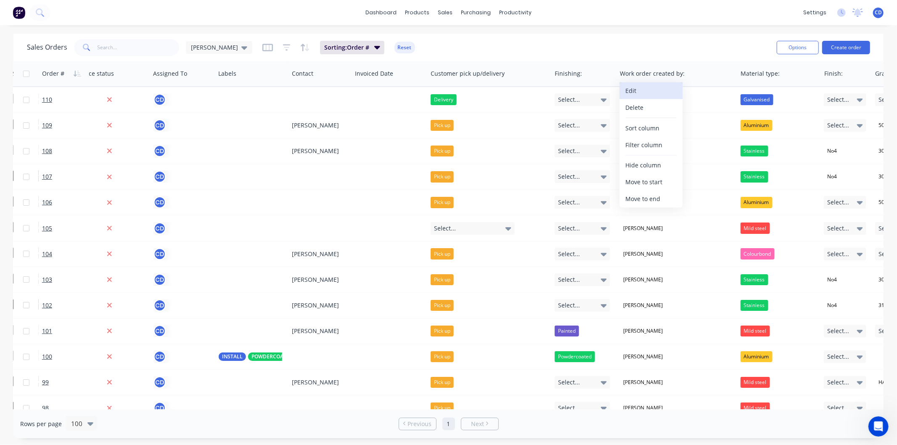
click at [637, 95] on button "Edit" at bounding box center [650, 90] width 63 height 17
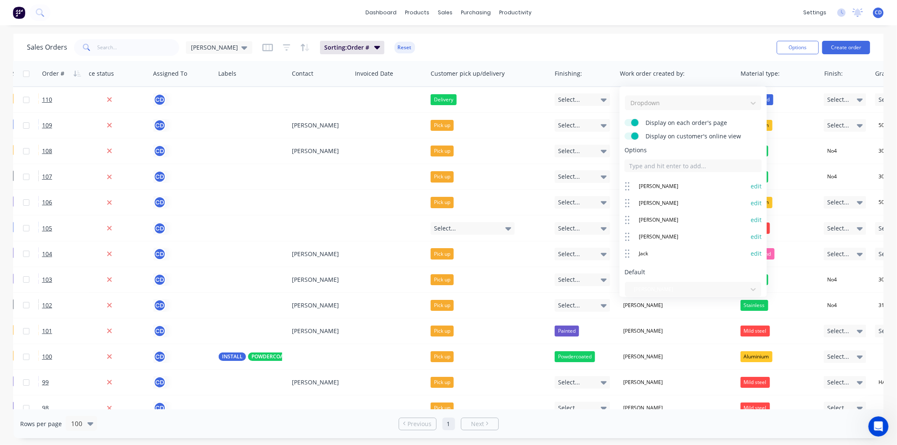
scroll to position [45, 0]
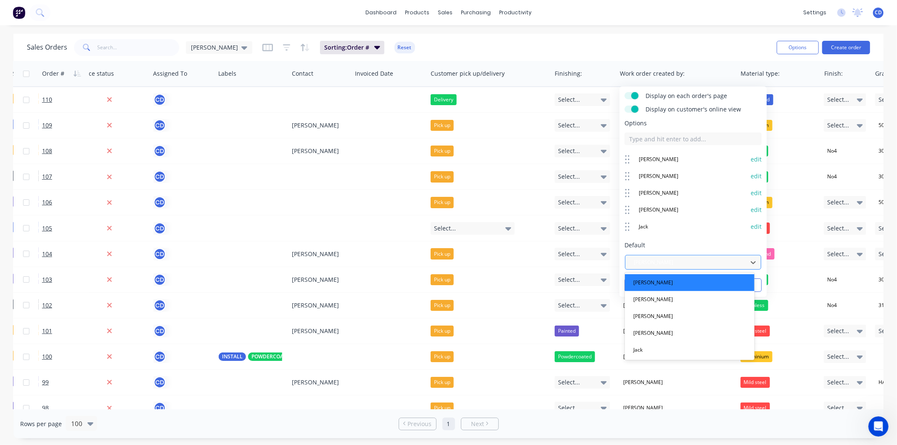
click at [749, 261] on icon at bounding box center [753, 262] width 8 height 8
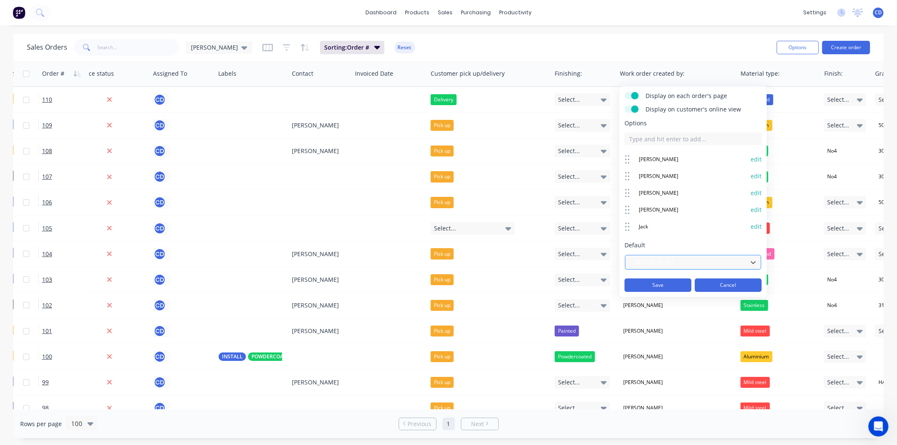
click at [712, 283] on button "Cancel" at bounding box center [728, 284] width 67 height 13
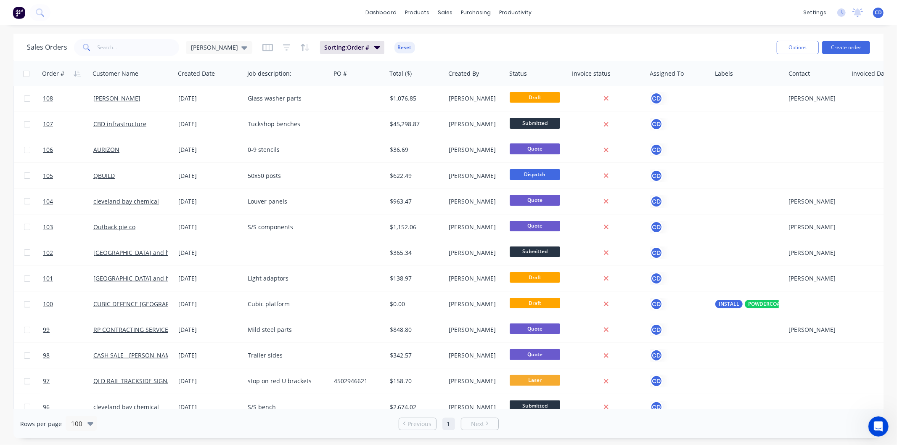
scroll to position [0, 0]
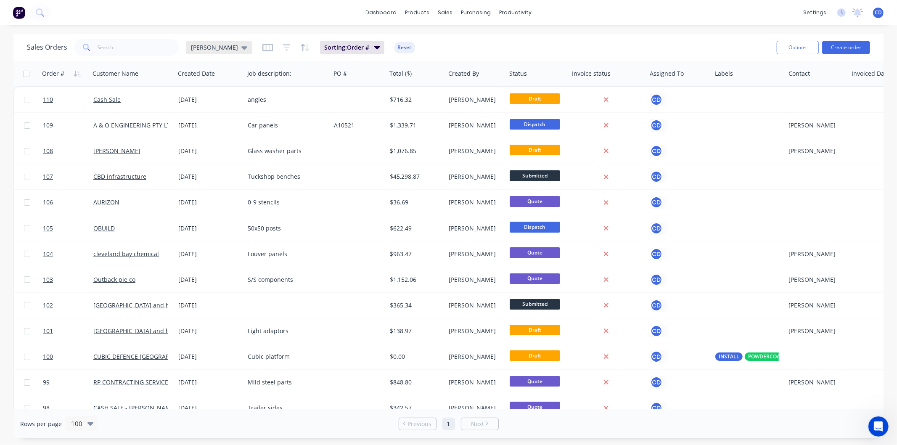
click at [241, 49] on icon at bounding box center [244, 47] width 6 height 9
click at [293, 7] on div "dashboard products sales purchasing productivity dashboard products Product Cat…" at bounding box center [448, 12] width 897 height 25
